Goal: Information Seeking & Learning: Learn about a topic

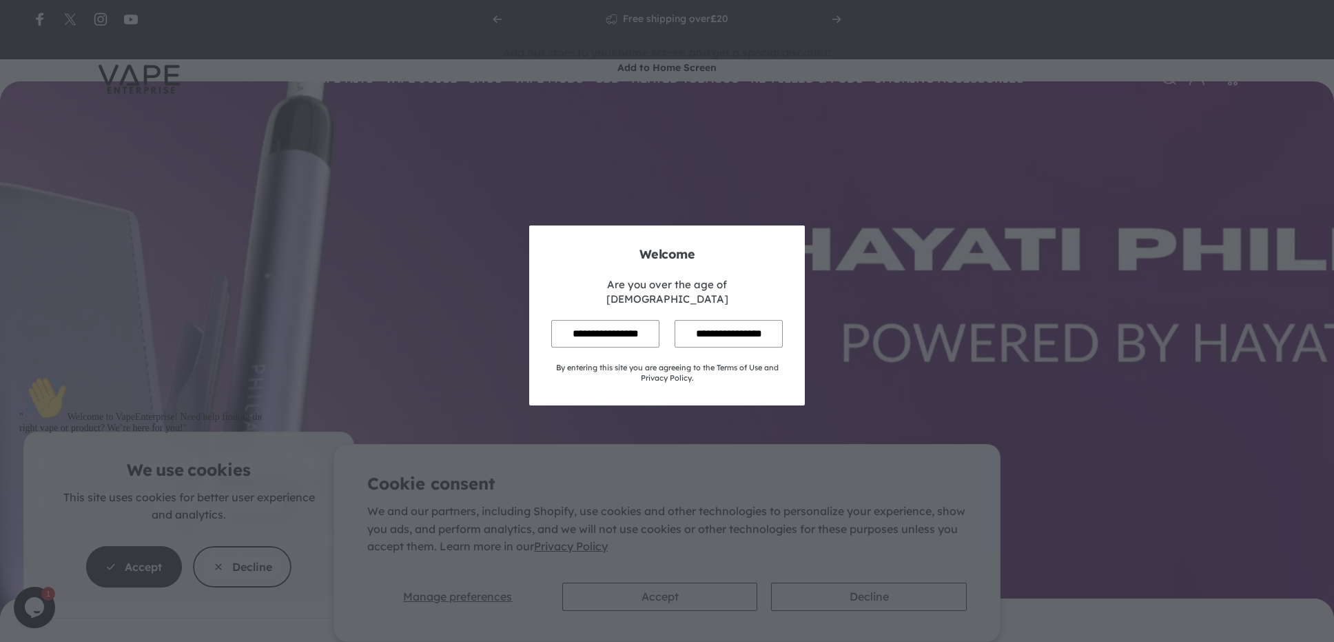
click at [595, 321] on input "**********" at bounding box center [605, 333] width 108 height 27
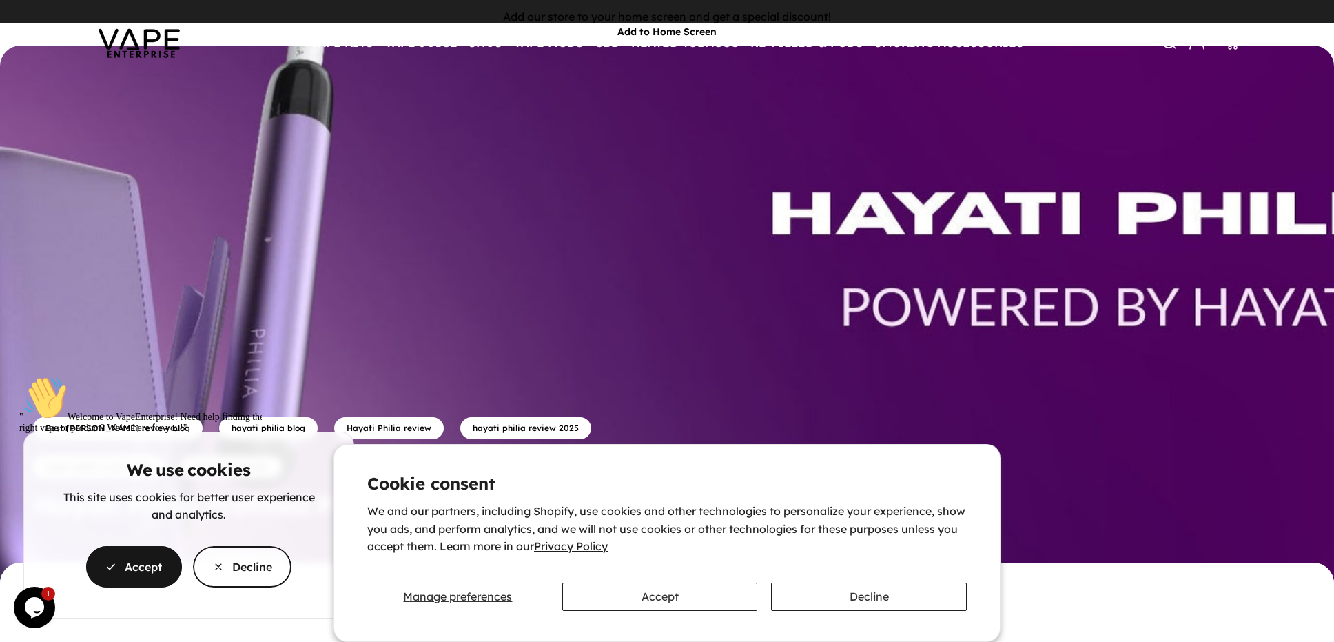
scroll to position [114, 0]
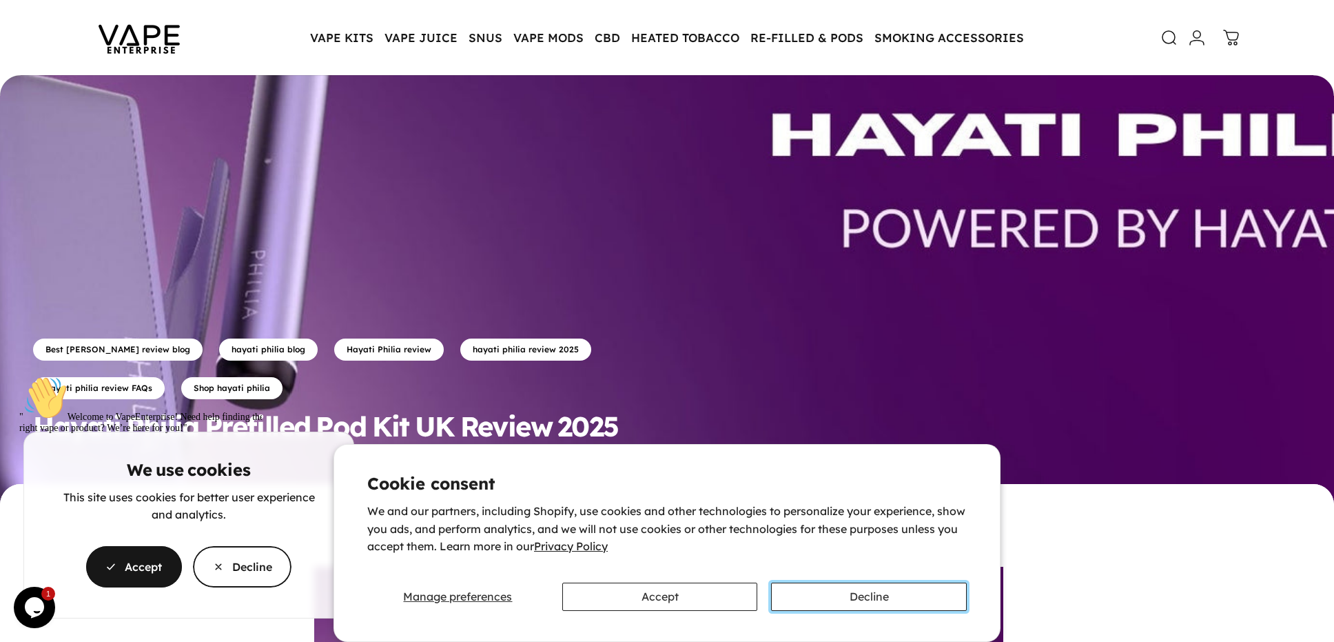
click at [811, 597] on button "Decline" at bounding box center [869, 596] width 196 height 28
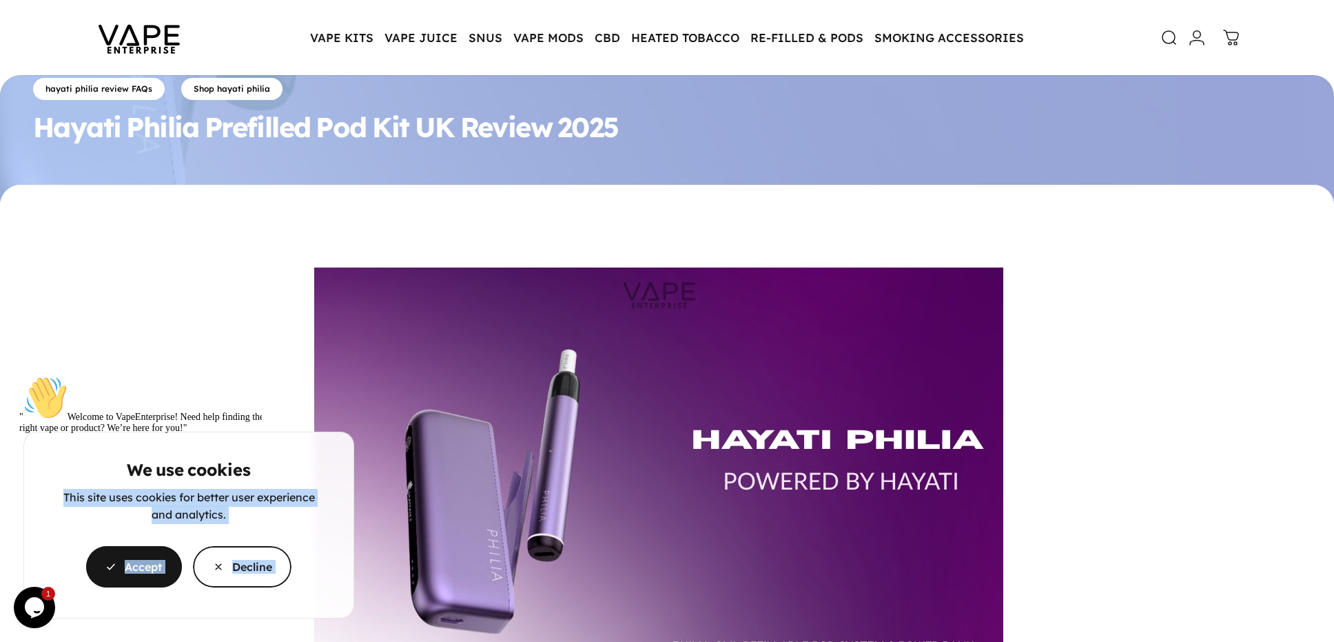
scroll to position [0, 0]
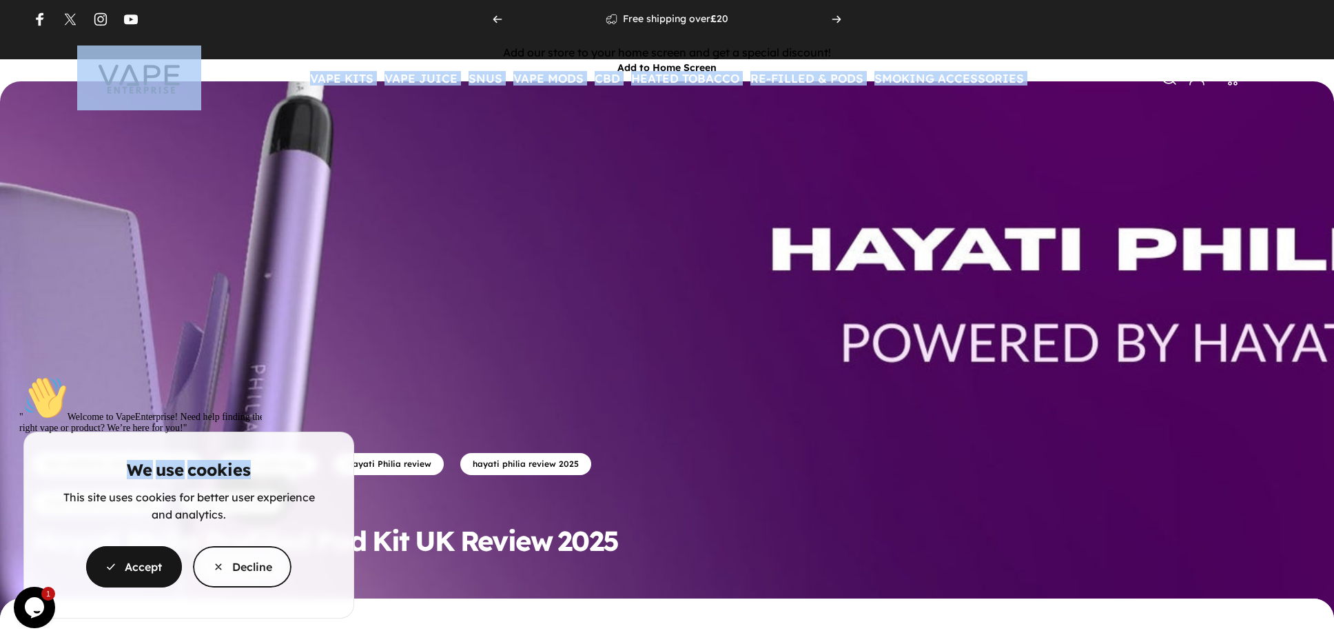
drag, startPoint x: 645, startPoint y: 284, endPoint x: 802, endPoint y: -74, distance: 391.3
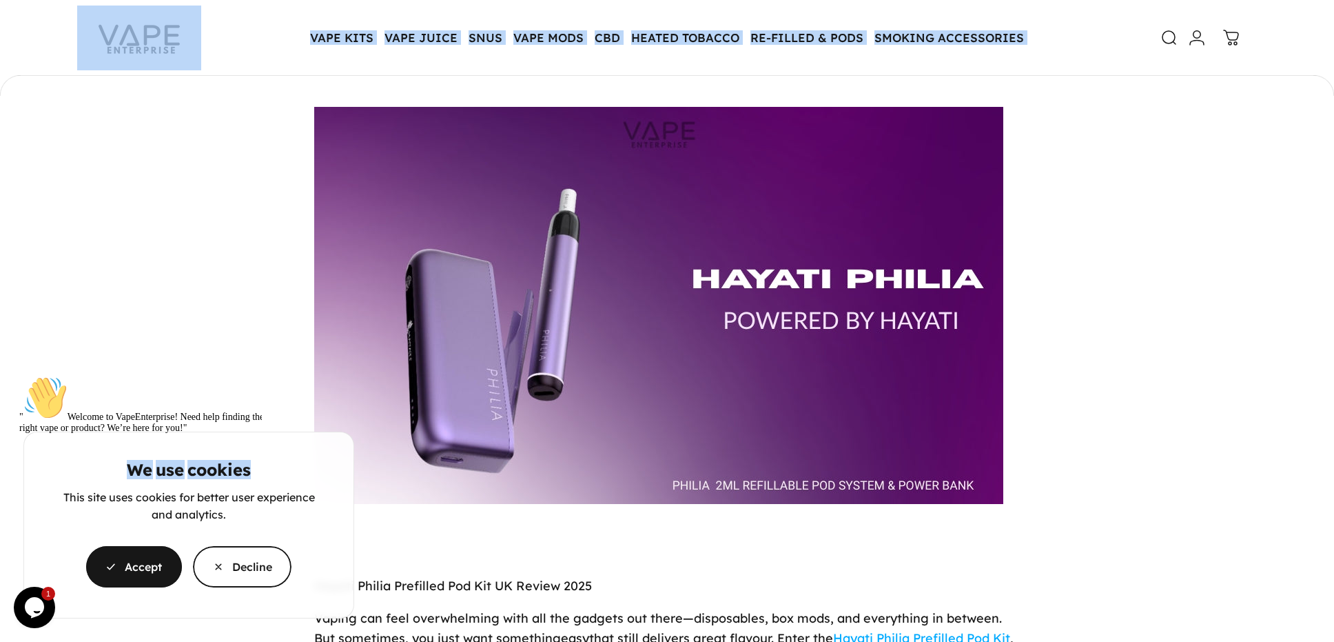
click at [1095, 303] on cookie-banner "We use cookies This site uses cookies for better user experience and analytics.…" at bounding box center [667, 321] width 1334 height 642
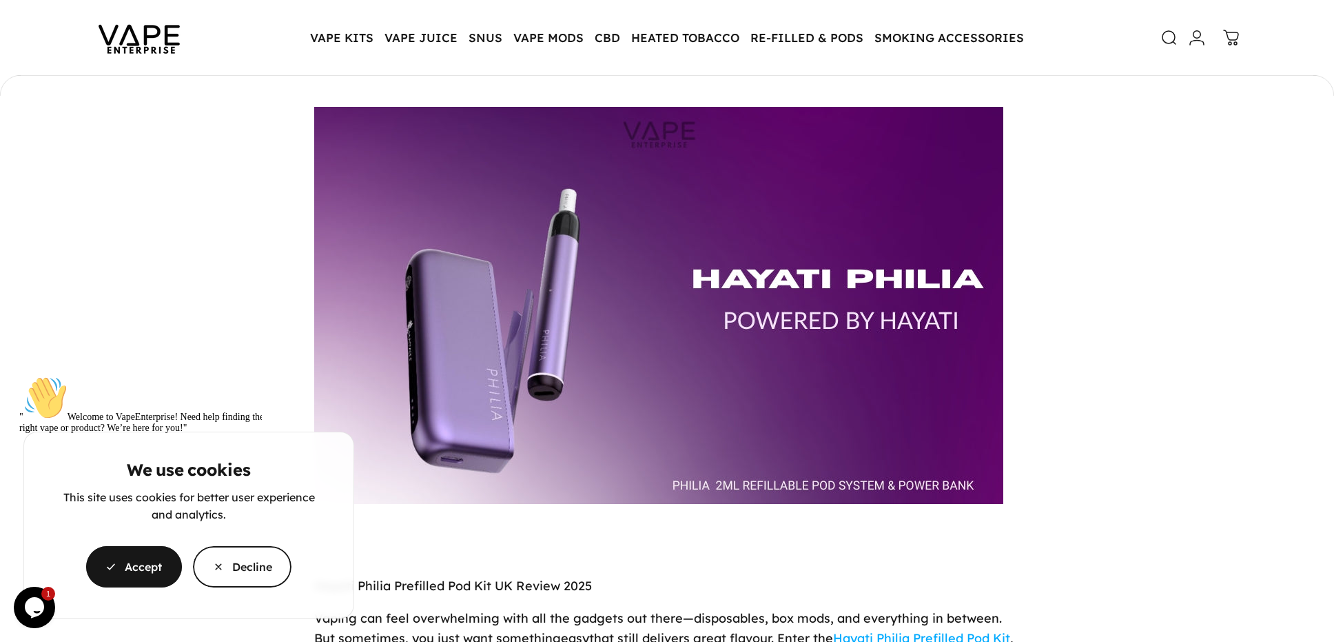
scroll to position [1034, 0]
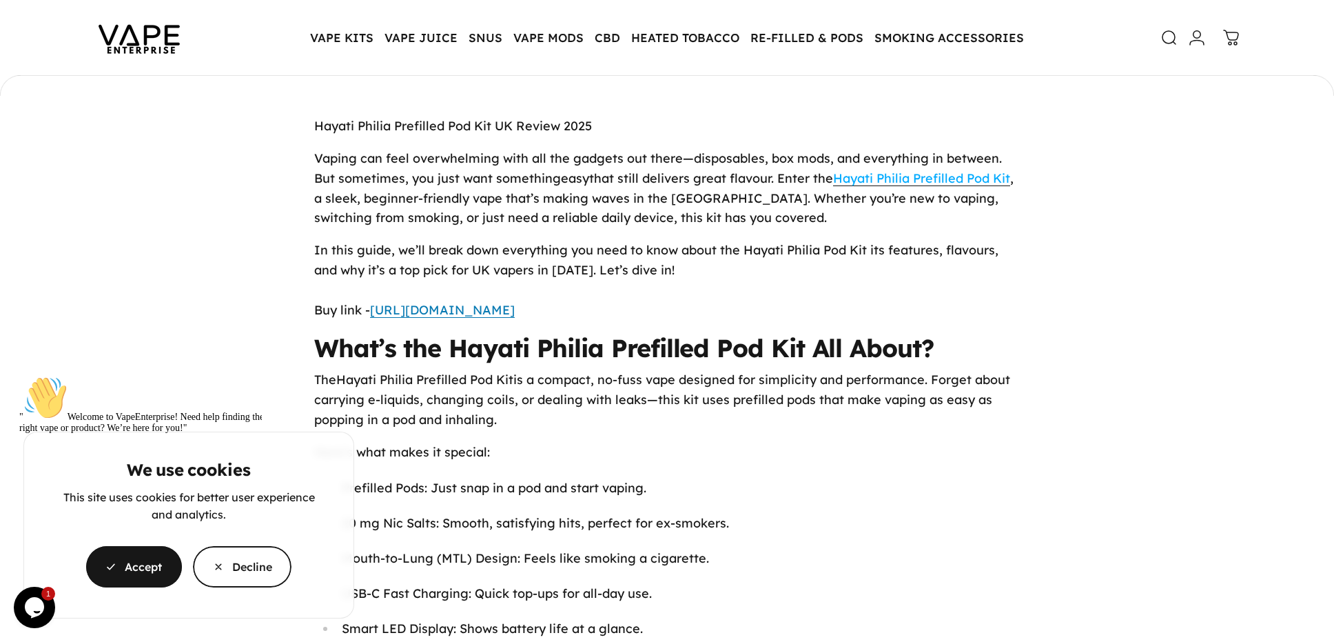
click at [257, 434] on div "" Welcome to VapeEnterprise! Need help finding the right vape or product? We’re…" at bounding box center [143, 405] width 248 height 58
click at [222, 434] on div "" Welcome to VapeEnterprise! Need help finding the right vape or product? We’re…" at bounding box center [143, 405] width 248 height 58
drag, startPoint x: 28, startPoint y: 474, endPoint x: 70, endPoint y: 853, distance: 381.3
click at [19, 376] on icon "Chat attention grabber" at bounding box center [19, 376] width 0 height 0
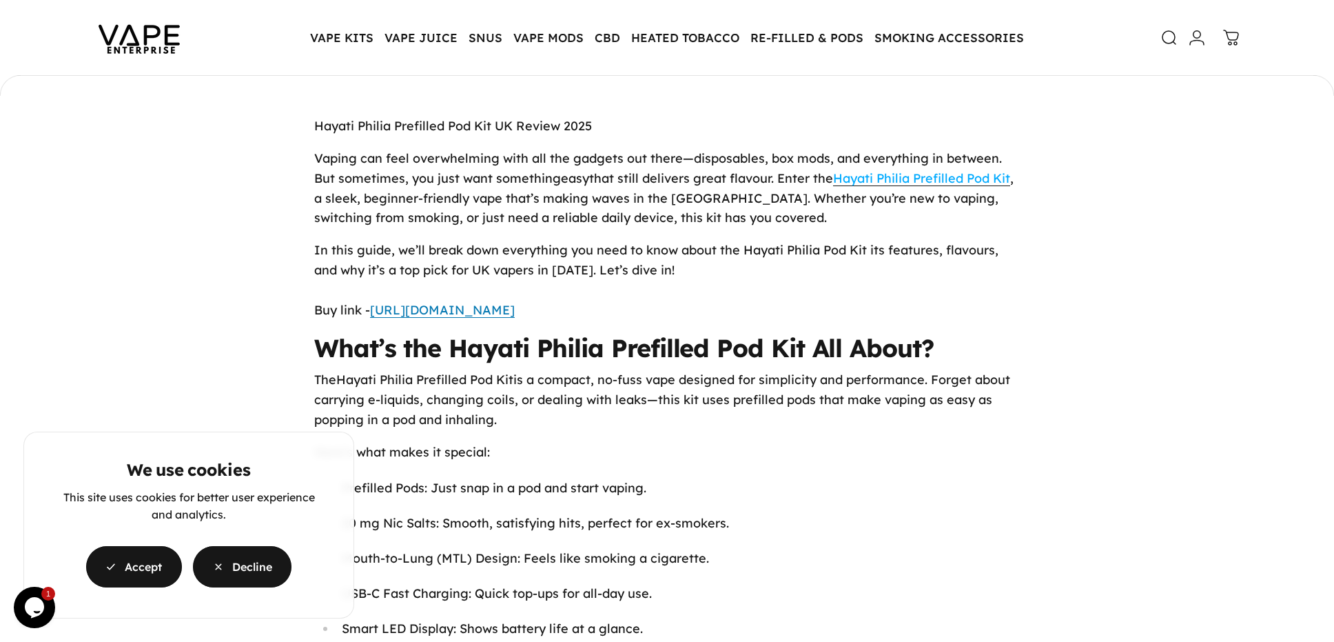
click at [240, 560] on span "button" at bounding box center [242, 566] width 148 height 83
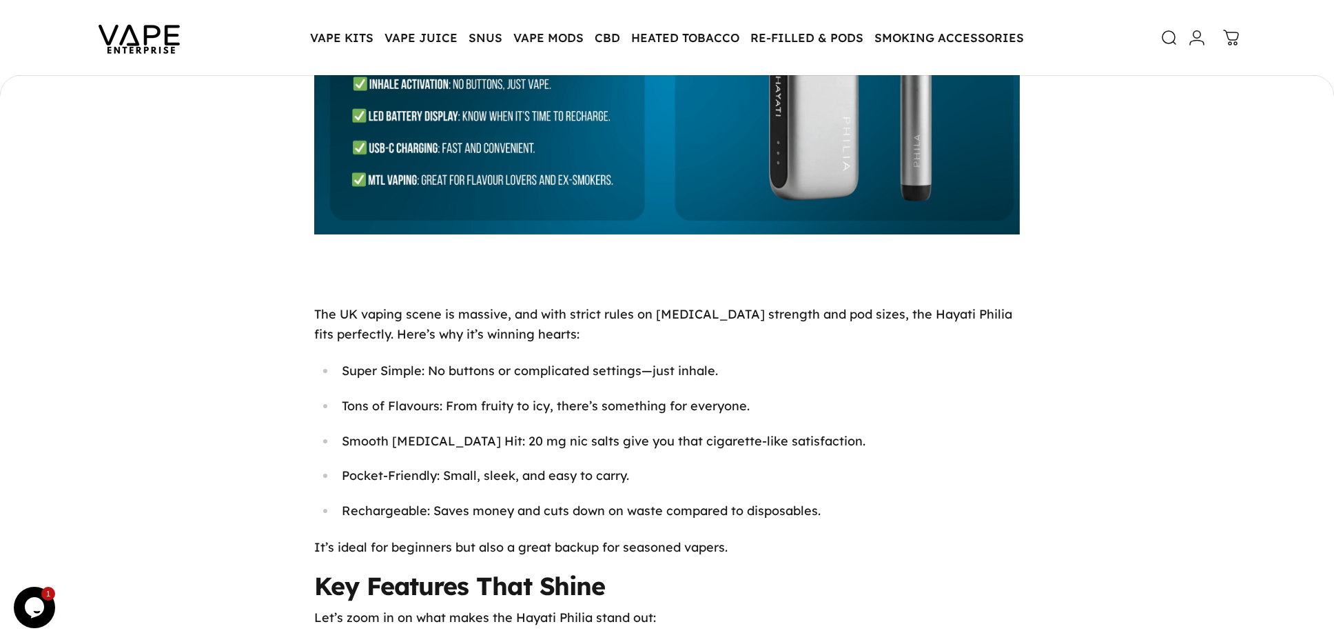
scroll to position [1838, 0]
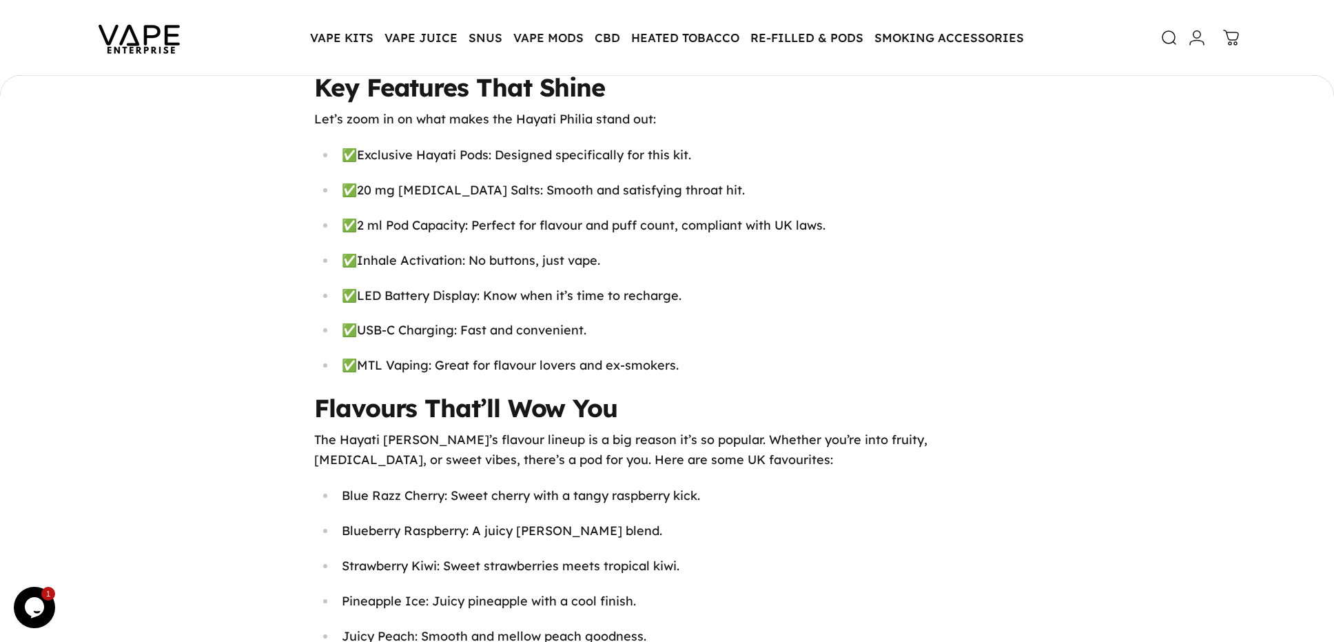
scroll to position [2412, 0]
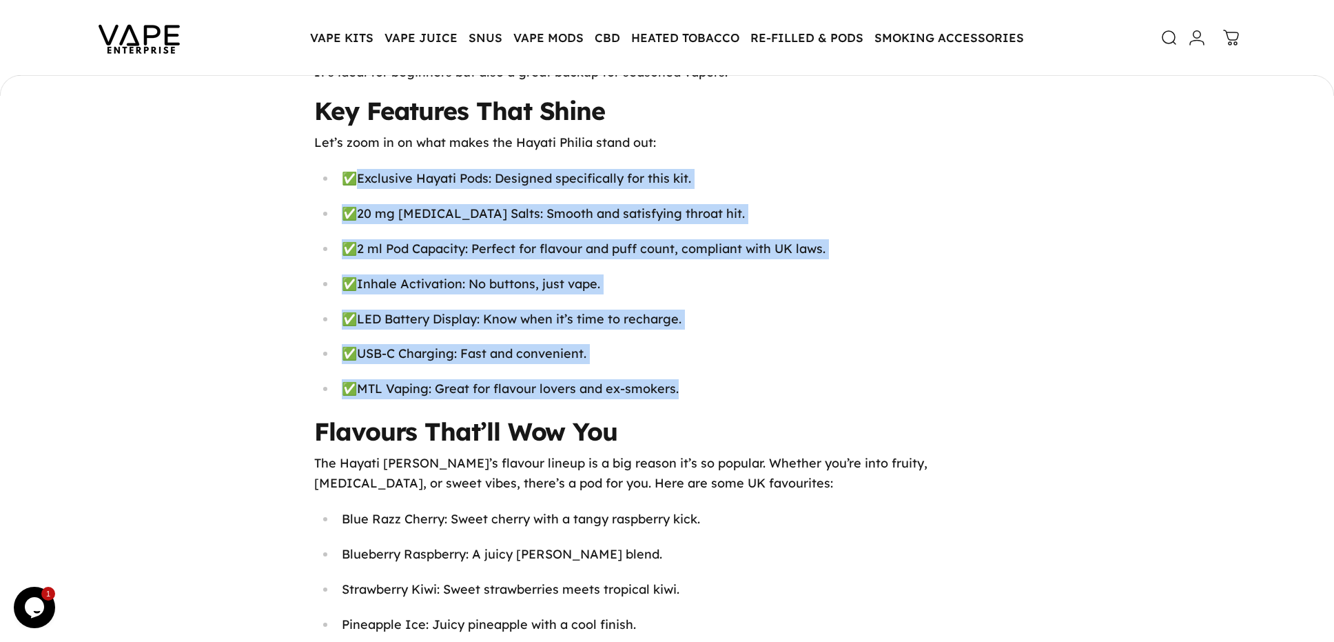
drag, startPoint x: 366, startPoint y: 177, endPoint x: 702, endPoint y: 379, distance: 392.3
click at [702, 379] on ul "✅ Exclusive Hayati Pods : Designed specifically for this kit. ✅ 20 mg [MEDICAL_…" at bounding box center [667, 284] width 706 height 230
copy ul "Exclusive Hayati Pods : Designed specifically for this kit. ✅ 20 mg [MEDICAL_DA…"
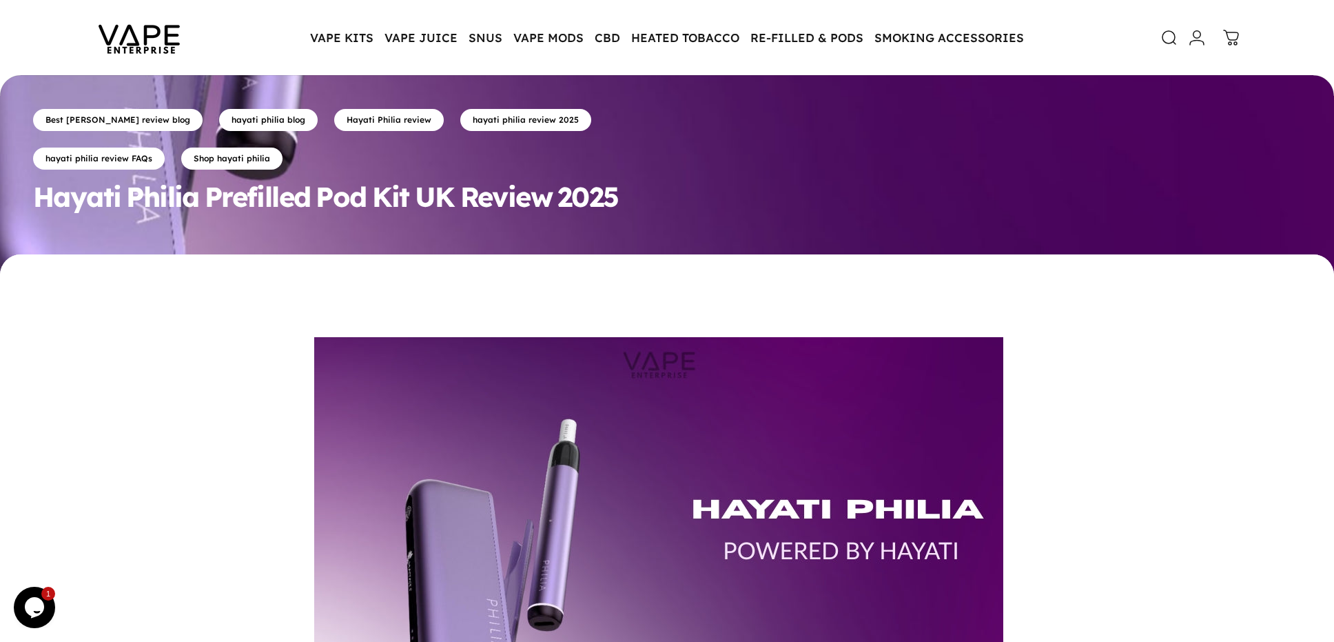
scroll to position [574, 0]
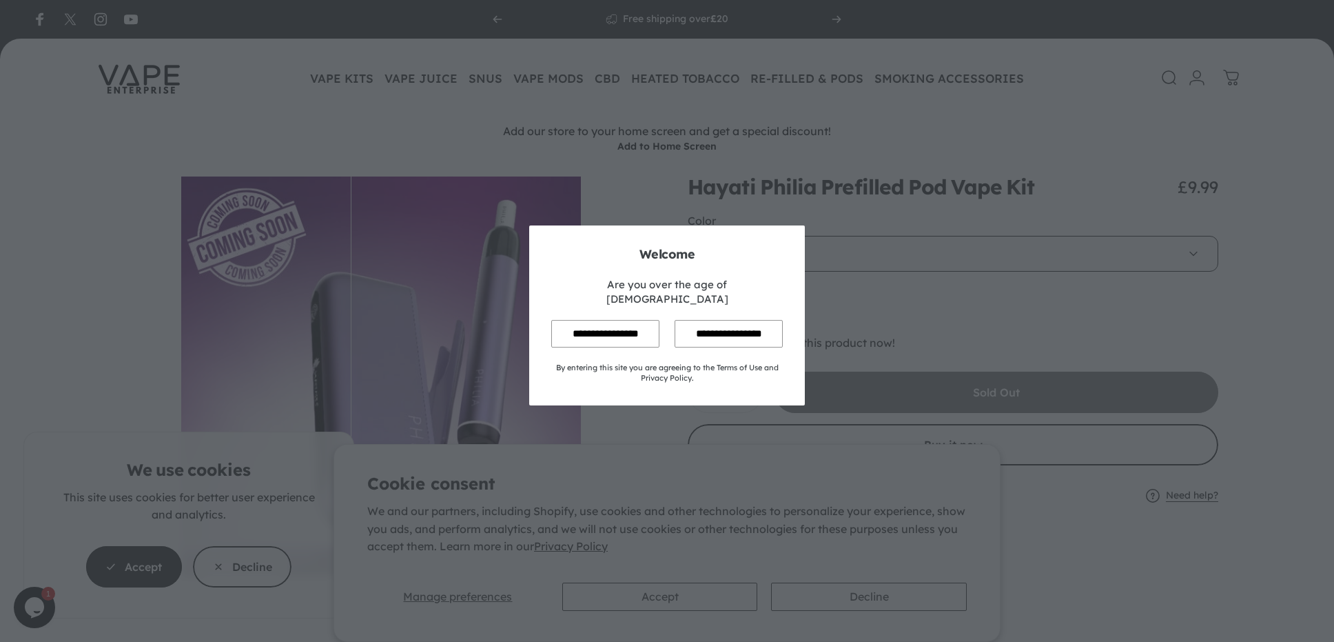
click at [607, 320] on input "**********" at bounding box center [605, 333] width 108 height 27
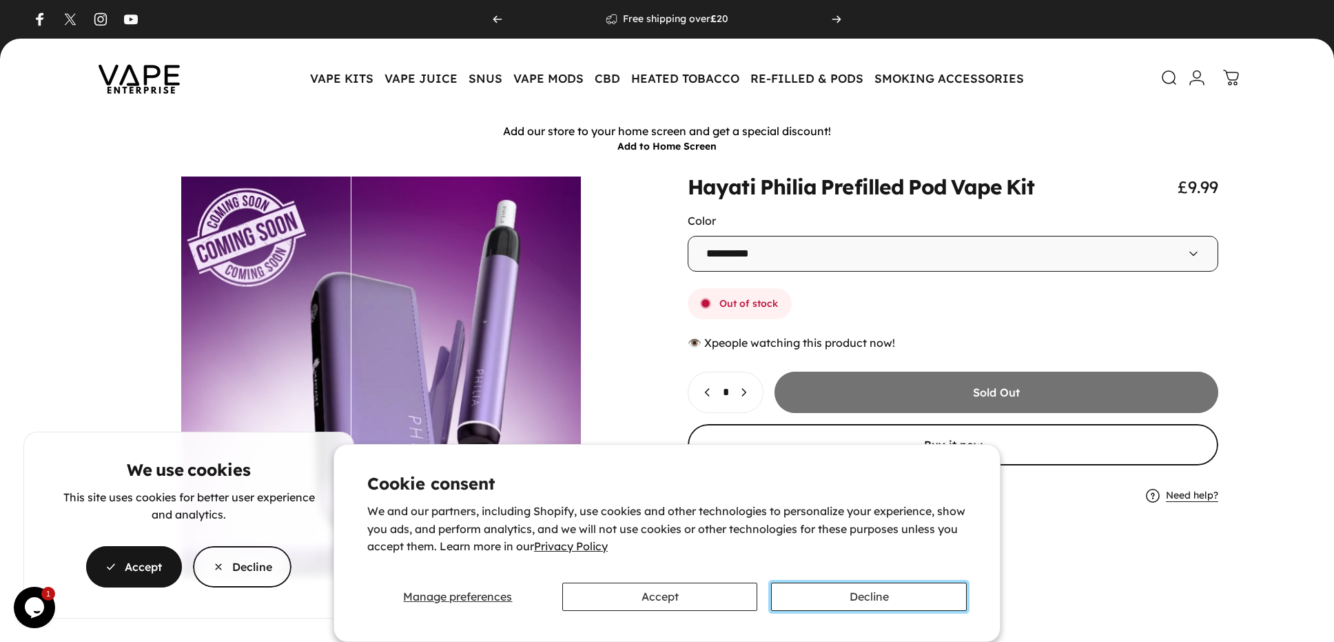
click at [826, 603] on button "Decline" at bounding box center [869, 596] width 196 height 28
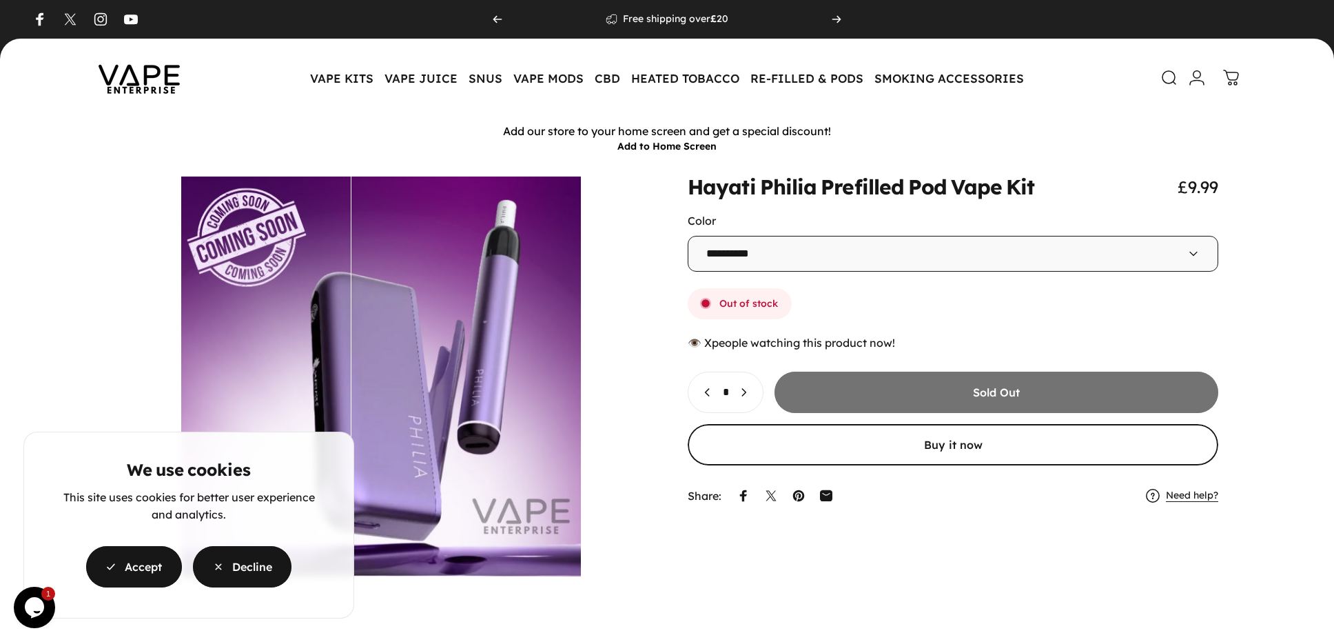
click at [232, 566] on span "button" at bounding box center [242, 566] width 148 height 83
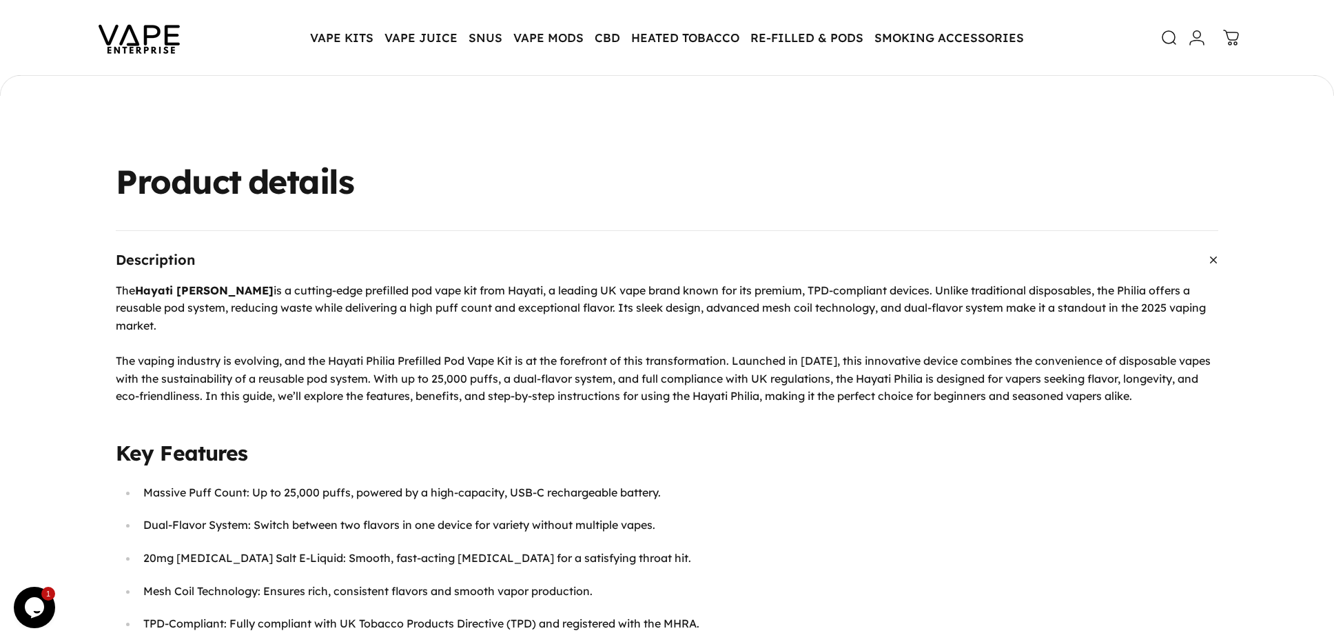
scroll to position [800, 0]
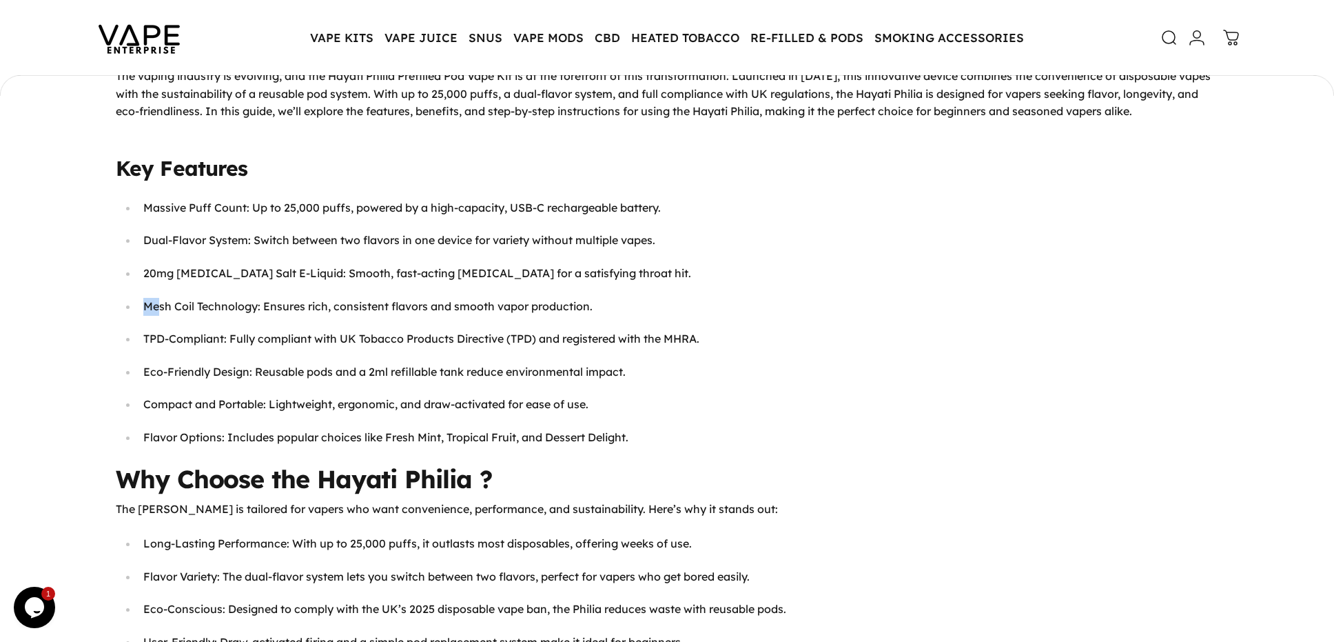
drag, startPoint x: 143, startPoint y: 307, endPoint x: 159, endPoint y: 306, distance: 15.9
click at [159, 306] on span "Mesh Coil Technology" at bounding box center [200, 306] width 114 height 14
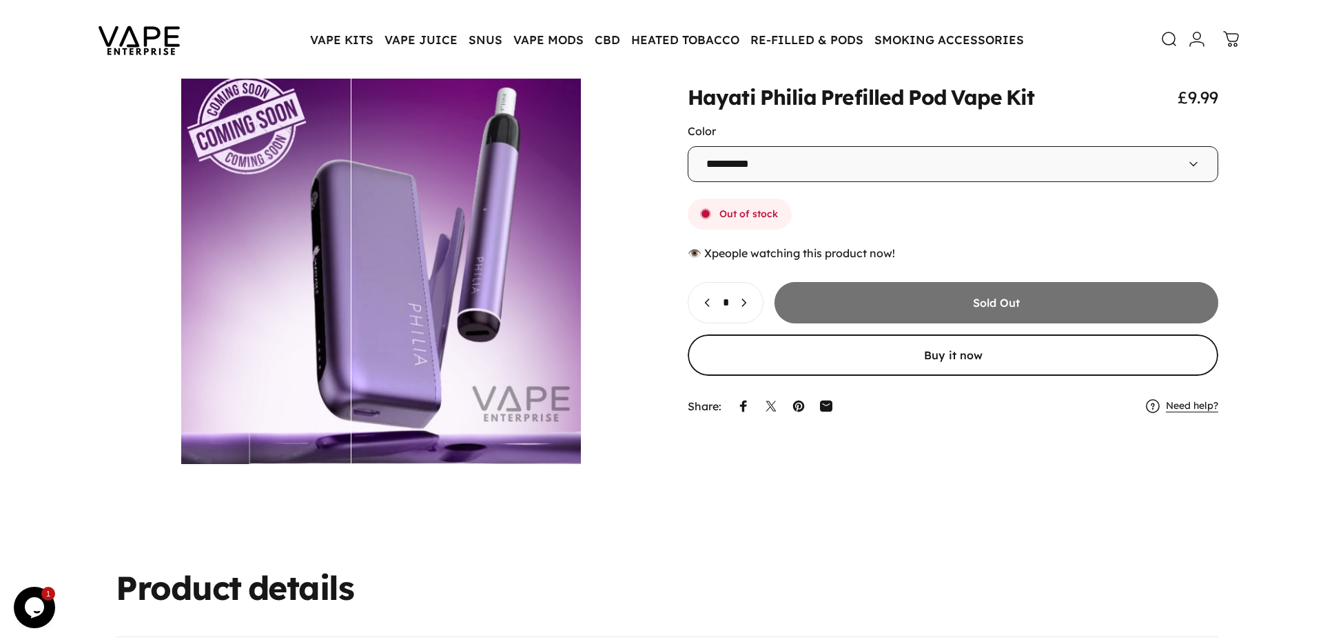
scroll to position [114, 0]
